Goal: Find specific fact: Find specific fact

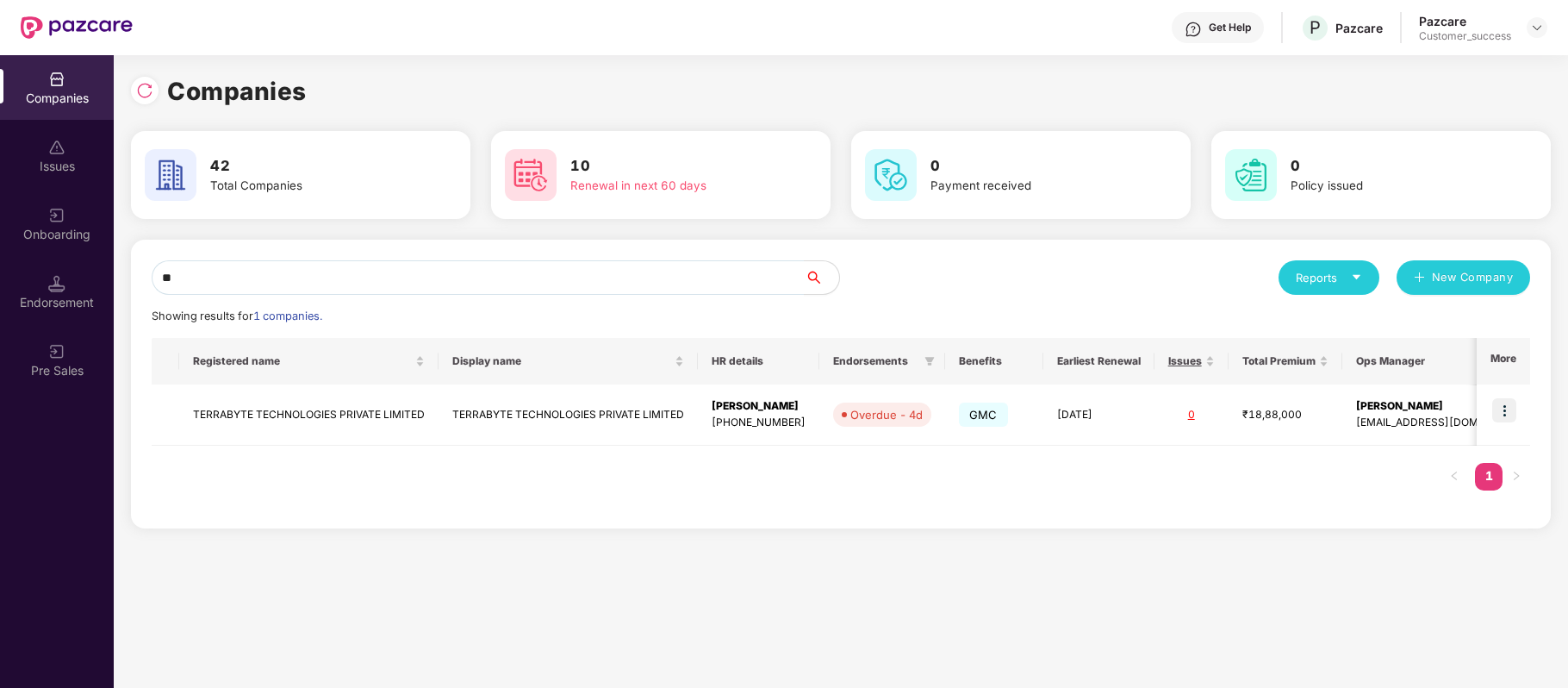
type input "*"
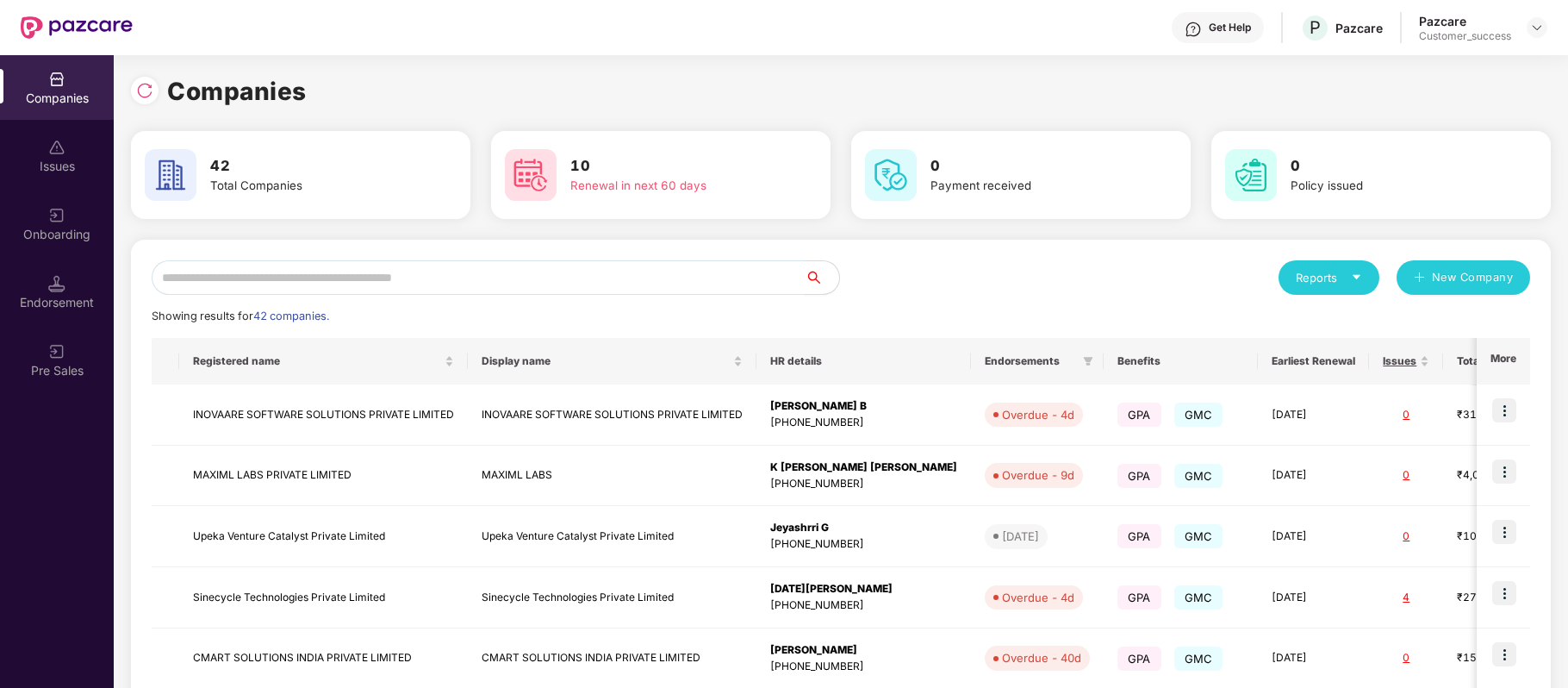
click at [521, 49] on div "Get Help P Pazcare Pazcare Customer_success" at bounding box center [839, 27] width 1414 height 55
click at [434, 272] on input "text" at bounding box center [478, 277] width 653 height 34
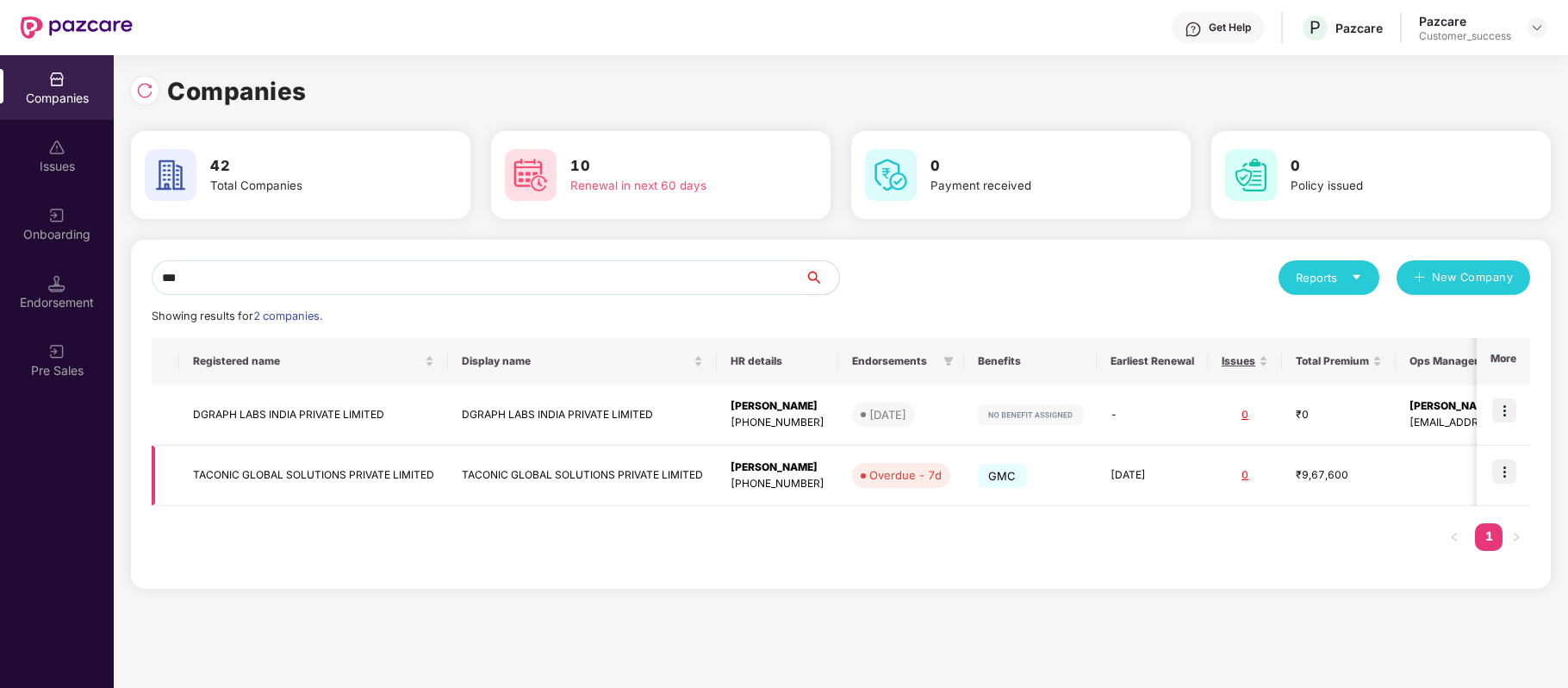
type input "***"
click at [1502, 474] on img at bounding box center [1504, 471] width 24 height 24
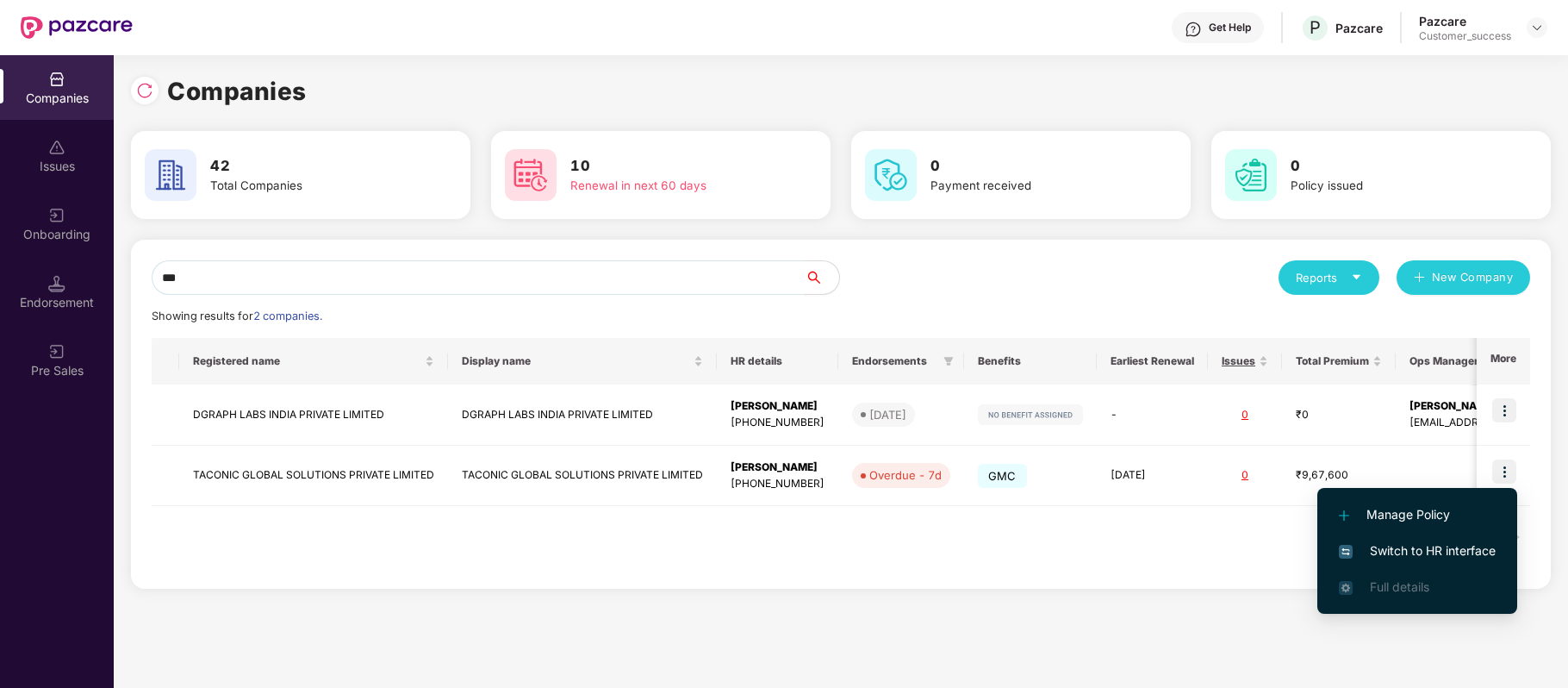
click at [1457, 550] on span "Switch to HR interface" at bounding box center [1416, 550] width 157 height 19
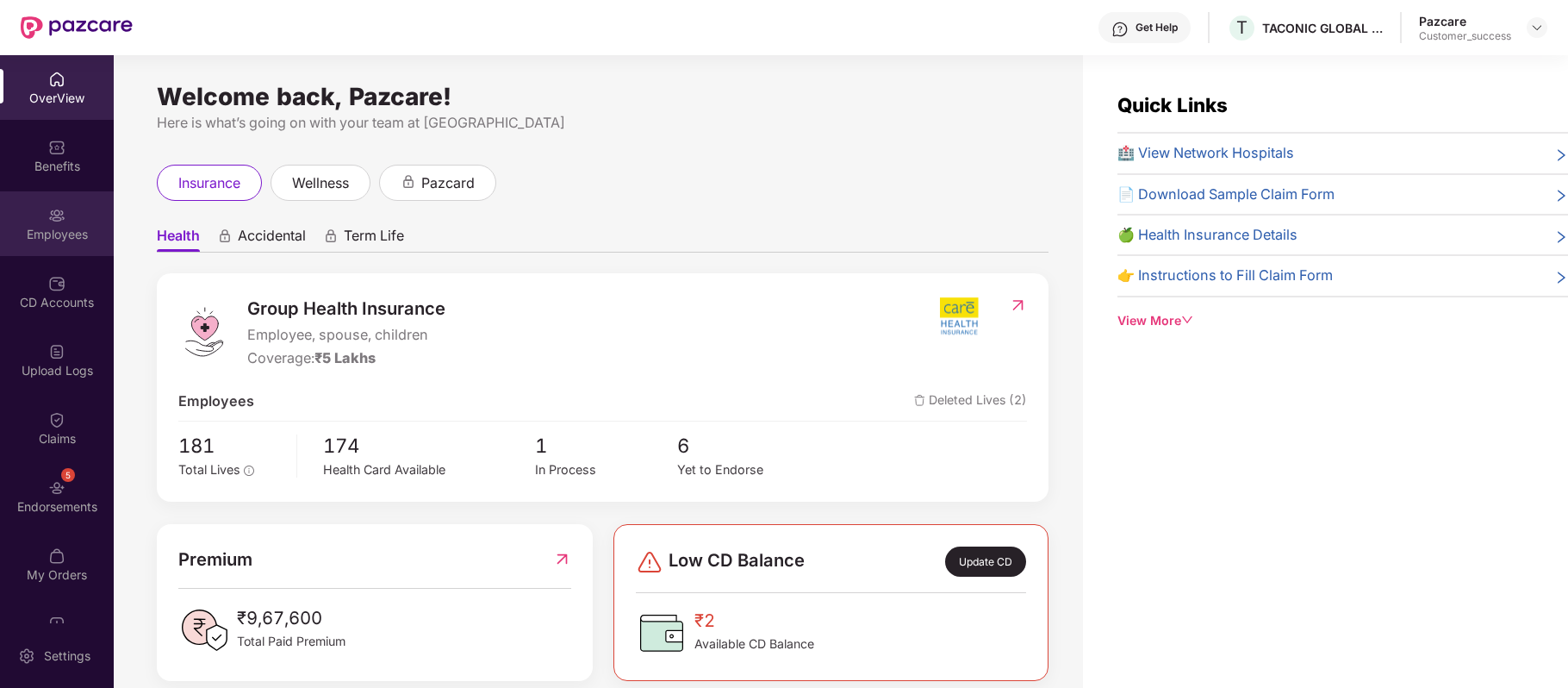
click at [33, 222] on div "Employees" at bounding box center [57, 223] width 114 height 65
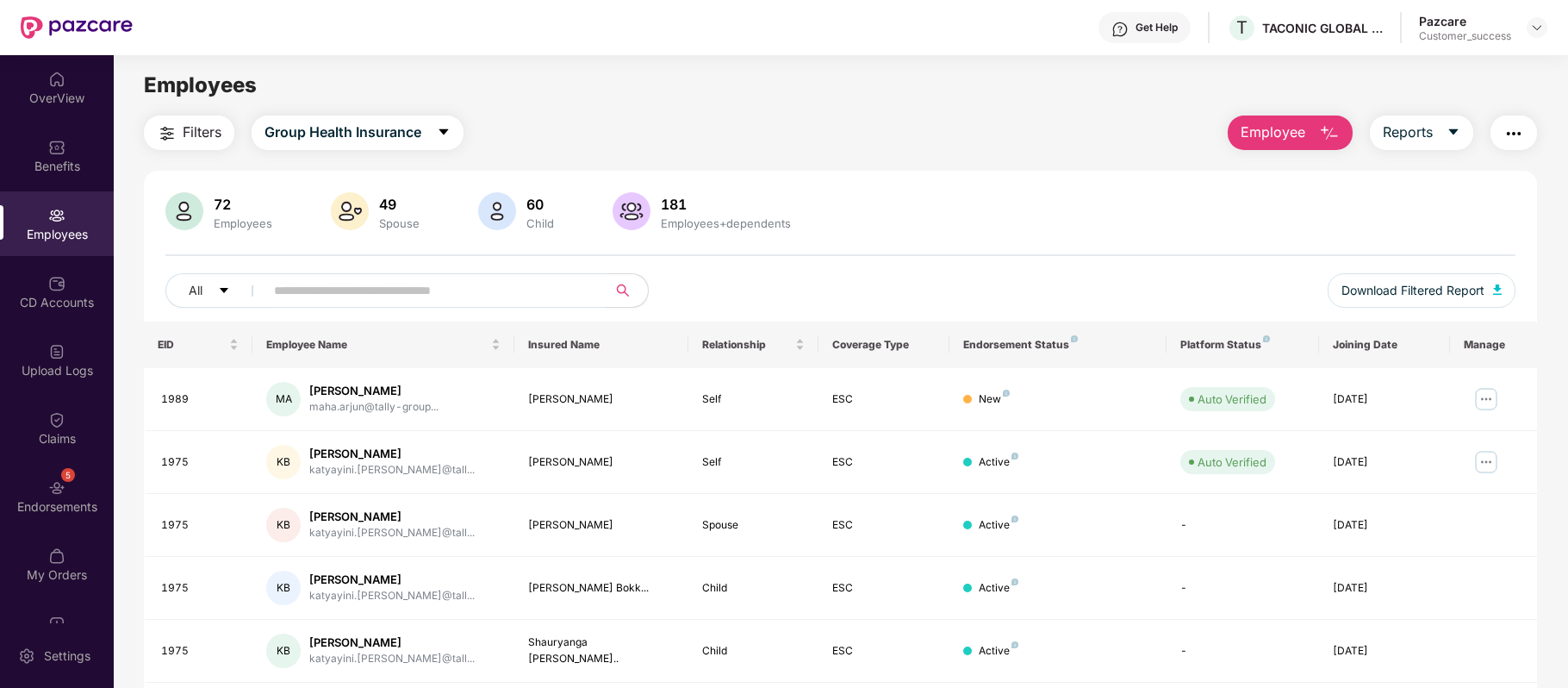
click at [342, 291] on input "text" at bounding box center [428, 291] width 309 height 26
paste input "****"
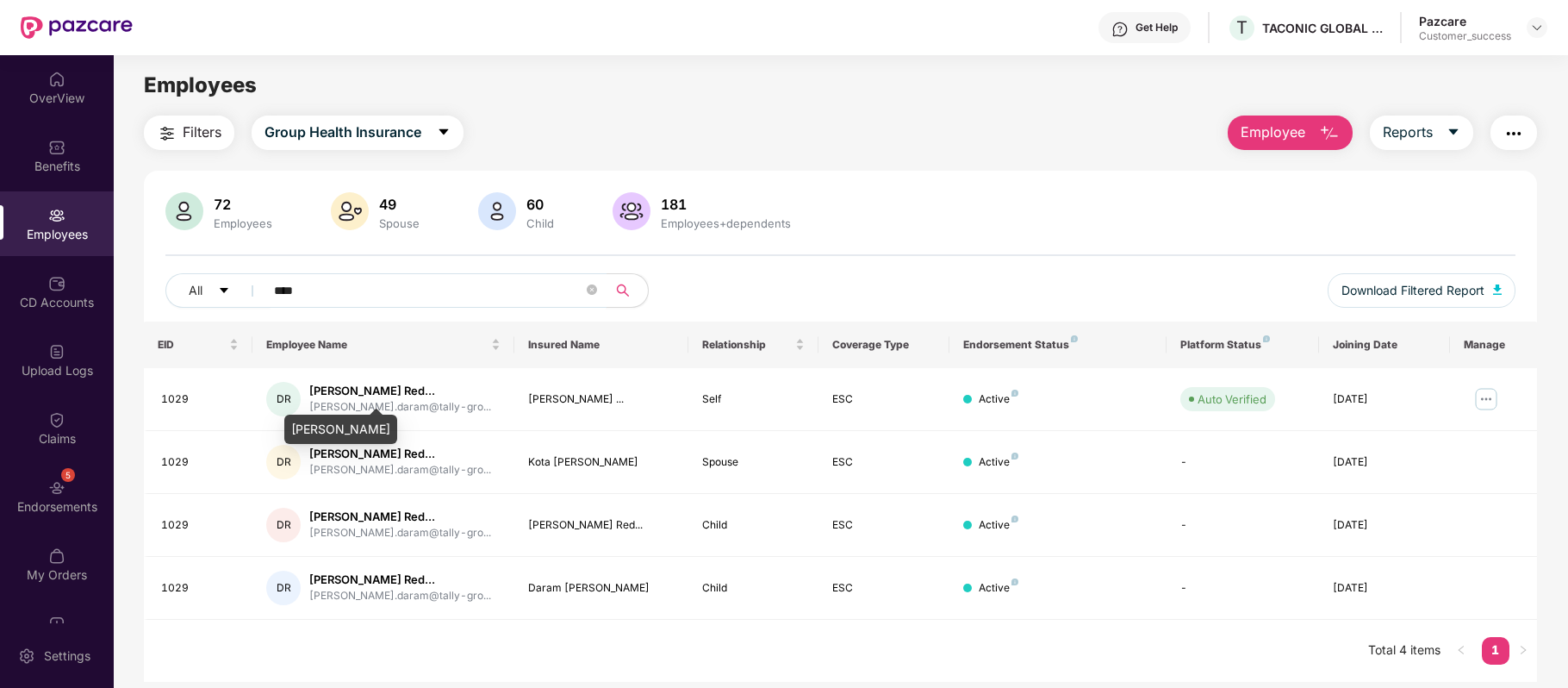
type input "****"
drag, startPoint x: 290, startPoint y: 429, endPoint x: 450, endPoint y: 425, distance: 160.0
click at [397, 425] on div "[PERSON_NAME]" at bounding box center [340, 429] width 113 height 29
copy div "[PERSON_NAME]"
drag, startPoint x: 205, startPoint y: 393, endPoint x: 147, endPoint y: 395, distance: 58.0
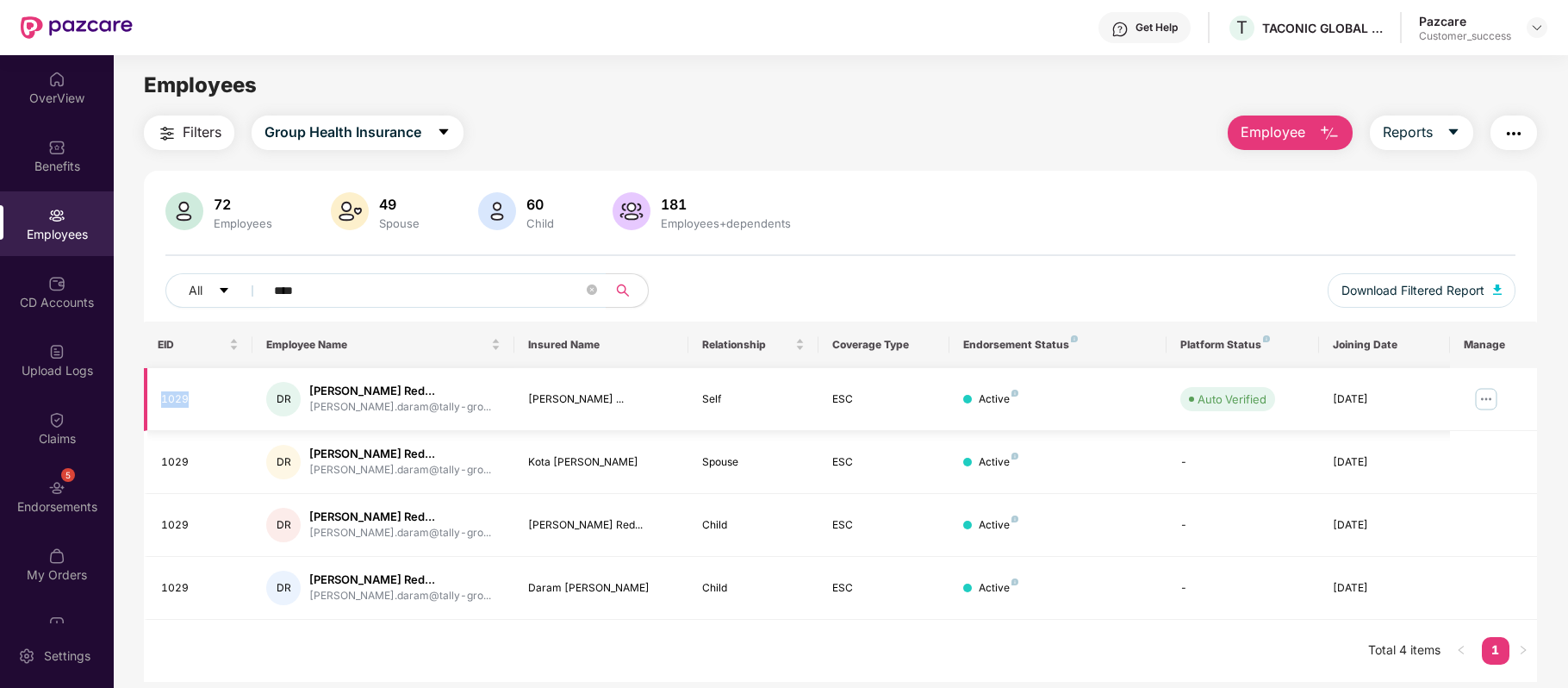
click at [147, 395] on td "1029" at bounding box center [198, 399] width 109 height 63
copy div "1029"
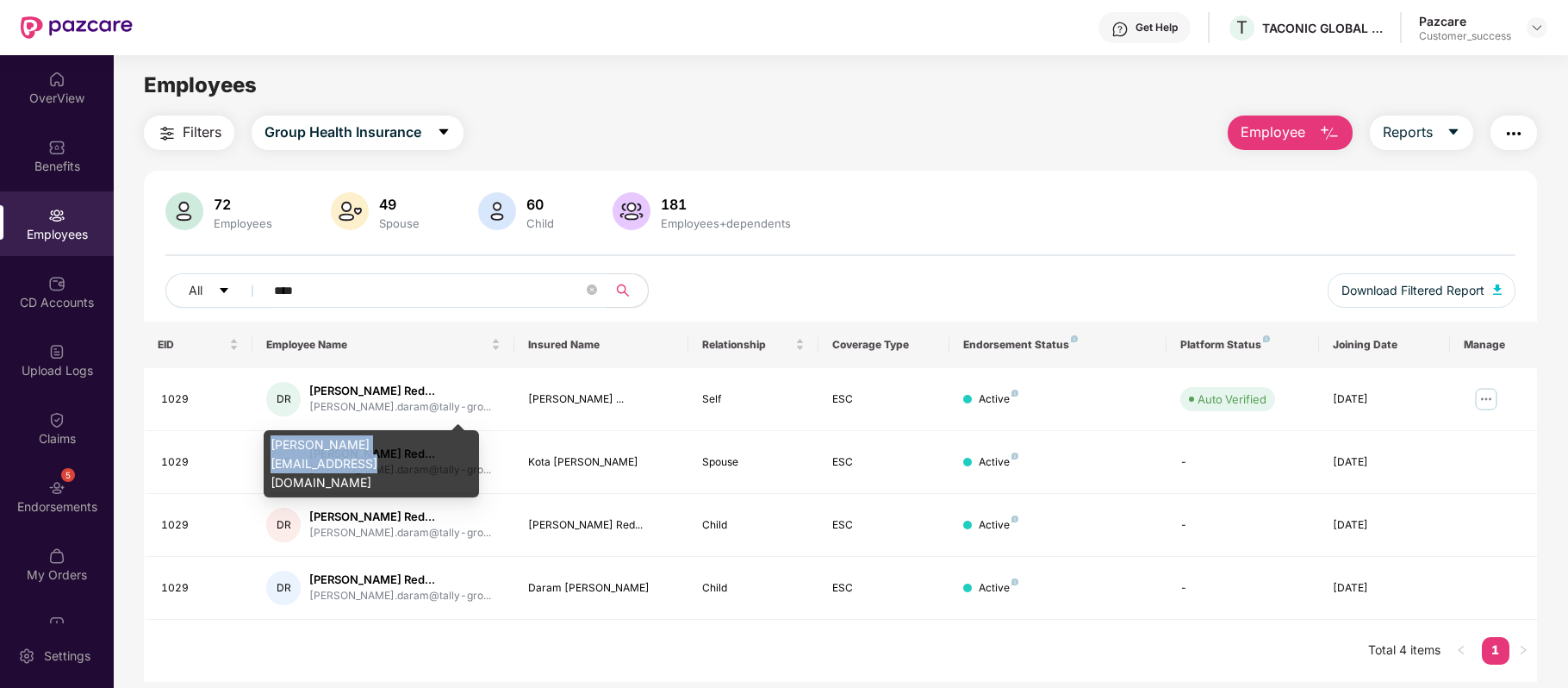
drag, startPoint x: 270, startPoint y: 446, endPoint x: 450, endPoint y: 443, distance: 180.0
click at [450, 443] on div "[PERSON_NAME][EMAIL_ADDRESS][DOMAIN_NAME]" at bounding box center [371, 463] width 215 height 67
copy div "[PERSON_NAME][EMAIL_ADDRESS][DOMAIN_NAME]"
